Goal: Book appointment/travel/reservation

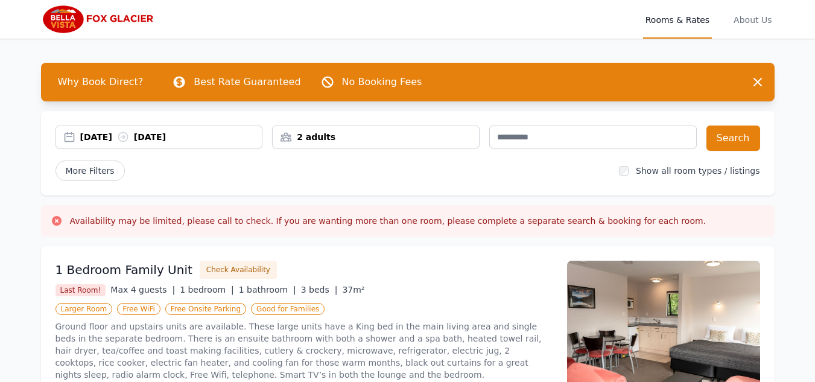
click at [110, 139] on div "[DATE] [DATE]" at bounding box center [171, 137] width 182 height 12
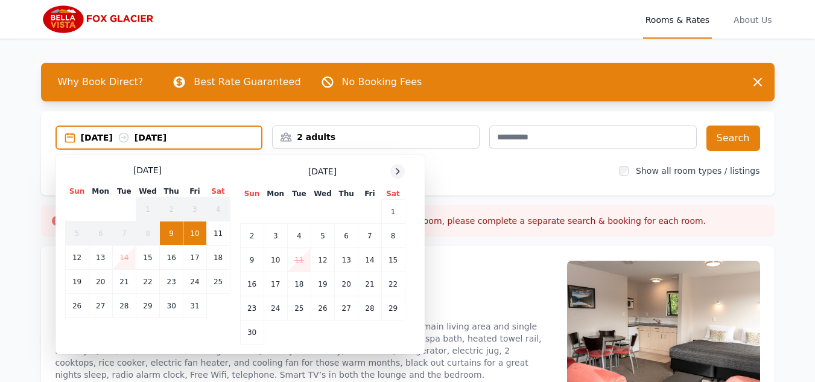
click at [399, 168] on icon at bounding box center [398, 172] width 10 height 10
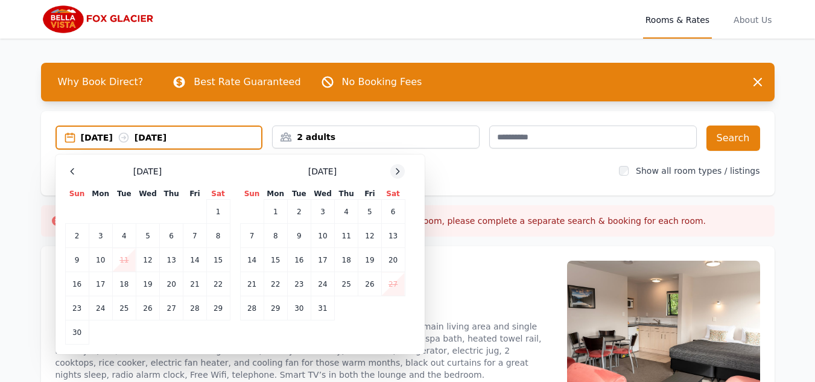
click at [399, 168] on icon at bounding box center [398, 172] width 10 height 10
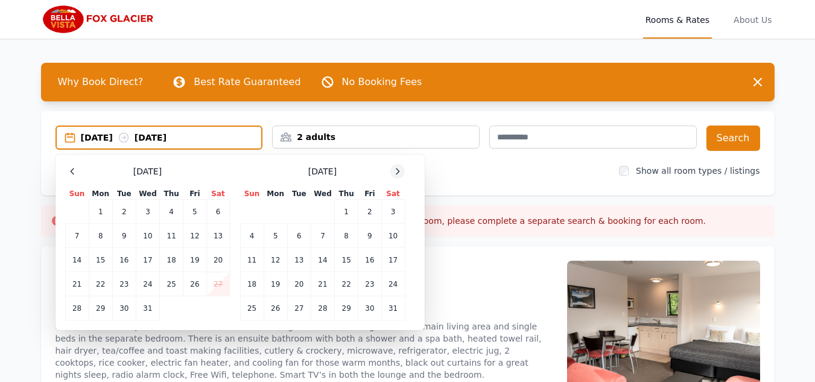
click at [399, 168] on icon at bounding box center [398, 172] width 10 height 10
click at [320, 237] on td "11" at bounding box center [323, 236] width 24 height 24
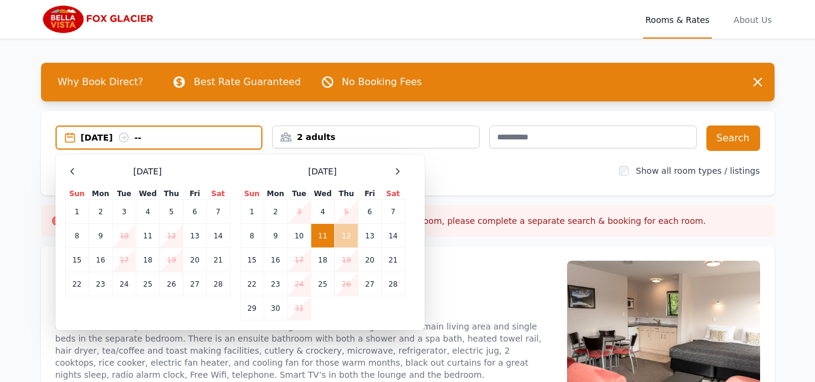
click at [343, 235] on td "12" at bounding box center [347, 236] width 24 height 24
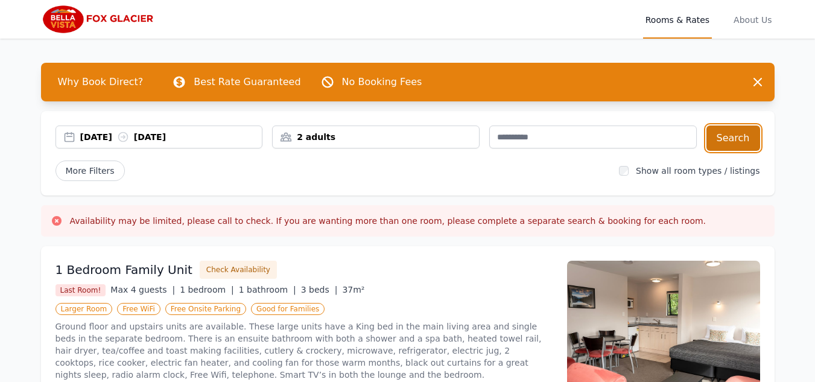
click at [740, 139] on button "Search" at bounding box center [734, 137] width 54 height 25
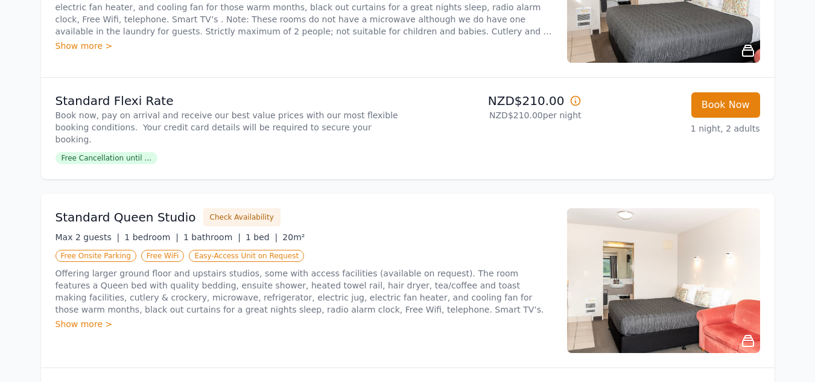
scroll to position [362, 0]
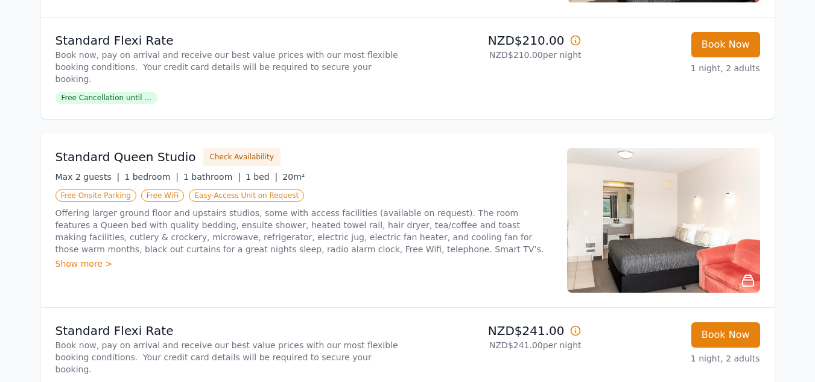
click at [644, 202] on img at bounding box center [663, 220] width 193 height 145
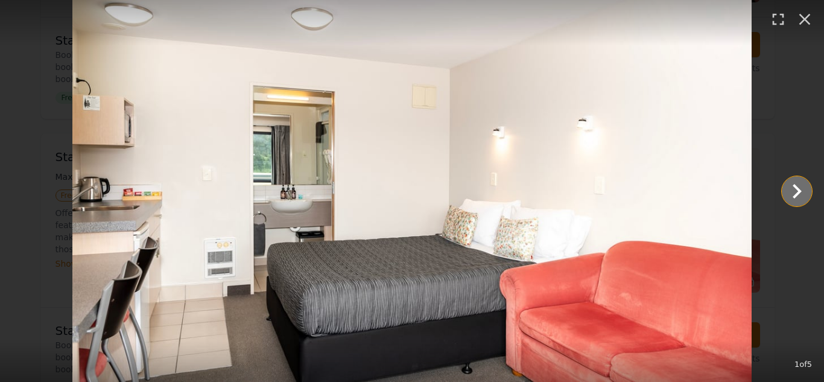
click at [801, 192] on icon "Show slide 2 of 5" at bounding box center [797, 191] width 9 height 14
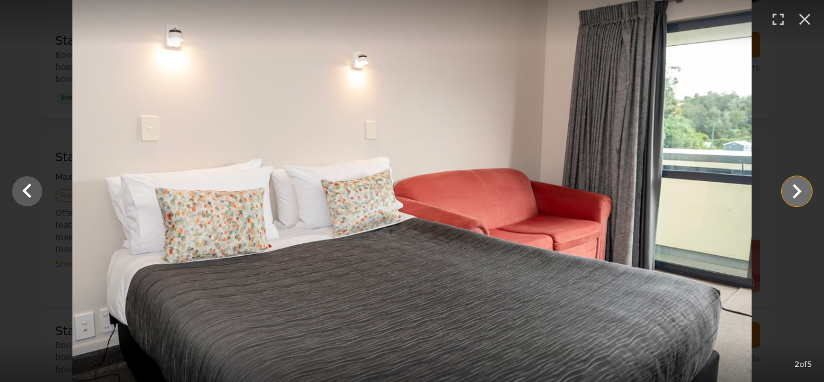
click at [801, 192] on icon "Show slide 3 of 5" at bounding box center [797, 191] width 9 height 14
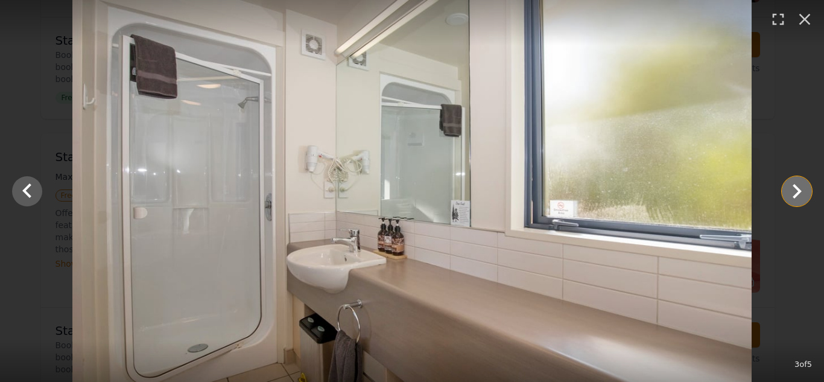
click at [801, 192] on icon "Show slide 4 of 5" at bounding box center [797, 191] width 9 height 14
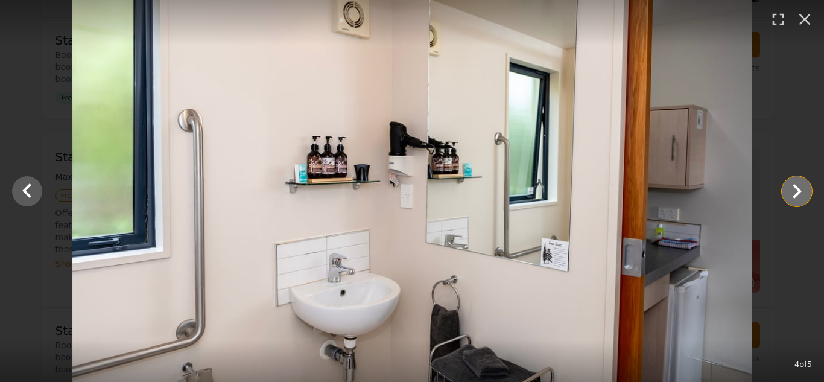
click at [801, 192] on icon "Show slide 5 of 5" at bounding box center [797, 191] width 9 height 14
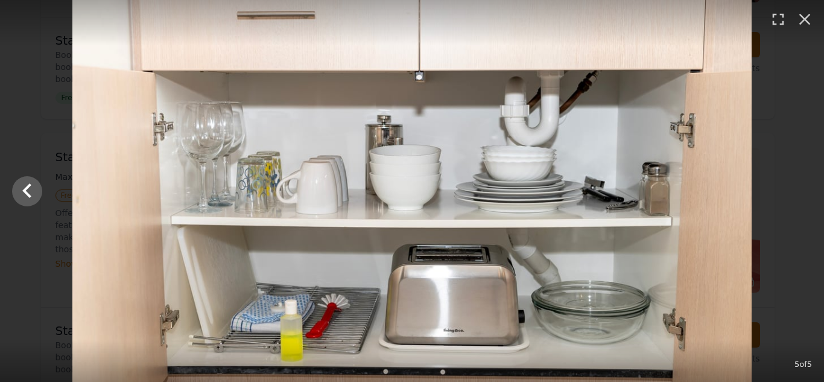
click at [801, 192] on div at bounding box center [412, 191] width 824 height 382
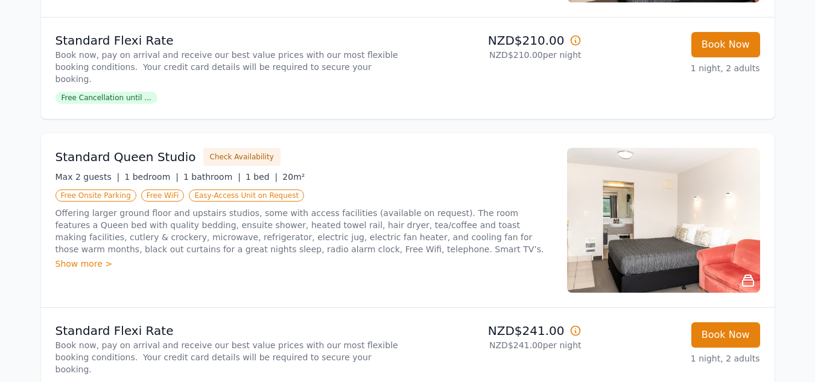
scroll to position [121, 0]
